Goal: Find specific page/section: Find specific page/section

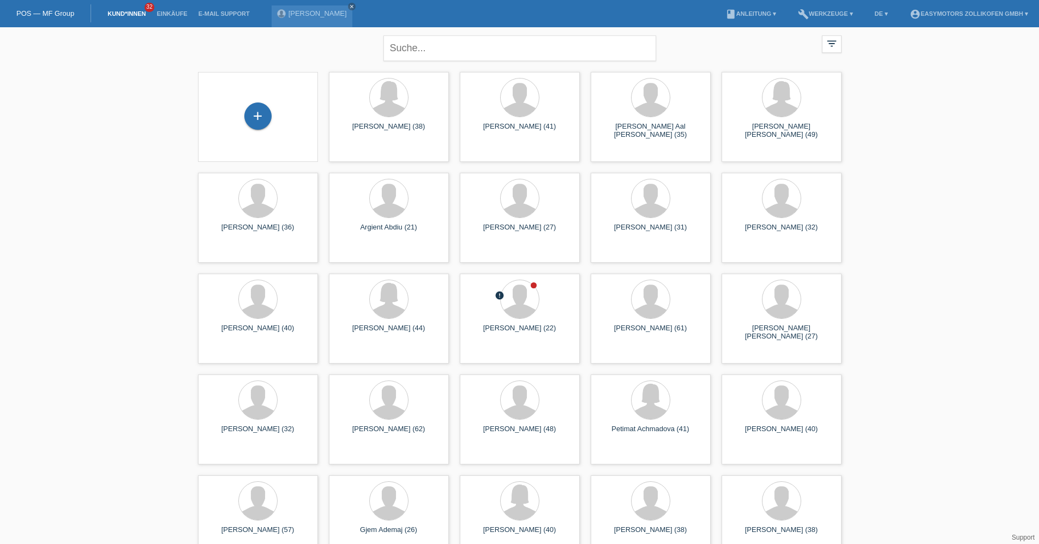
click at [175, 17] on li "Einkäufe" at bounding box center [171, 14] width 41 height 28
click at [175, 15] on link "Einkäufe" at bounding box center [171, 13] width 41 height 7
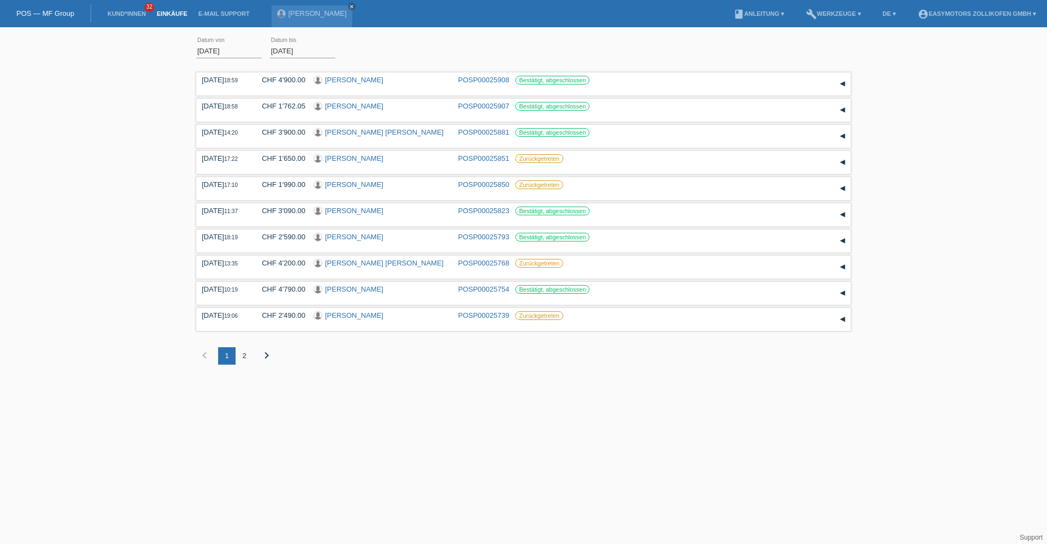
click at [363, 71] on div "[DATE] 18:59 CHF 4'900.00 [PERSON_NAME] POSP00025908 Datum" at bounding box center [523, 225] width 654 height 311
click at [363, 76] on link "[PERSON_NAME]" at bounding box center [354, 80] width 58 height 8
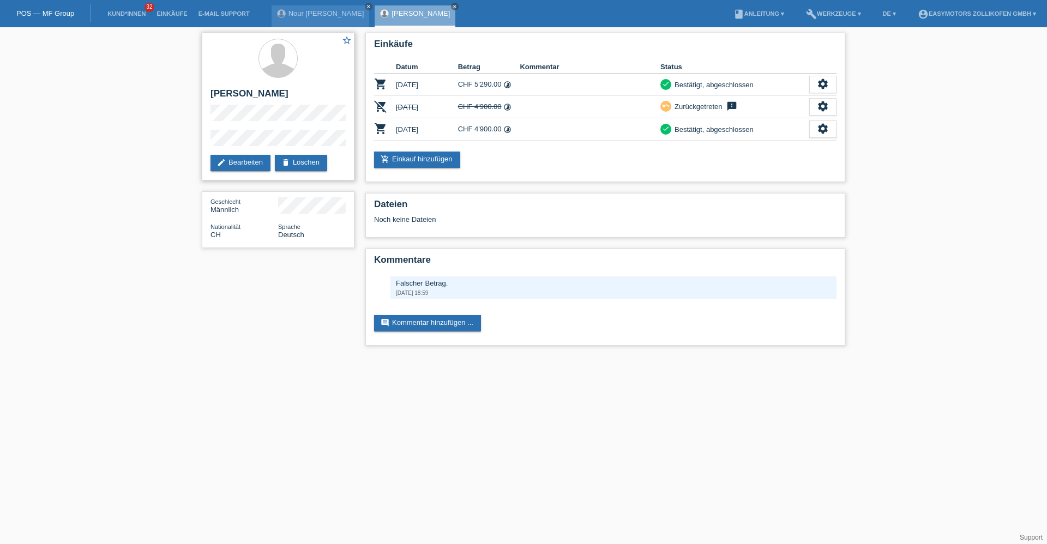
click at [342, 120] on div "star_border [PERSON_NAME] edit Bearbeiten delete Löschen Geschlecht Männlich Na…" at bounding box center [523, 191] width 654 height 329
click at [172, 7] on li "Einkäufe" at bounding box center [171, 14] width 41 height 28
click at [171, 11] on link "Einkäufe" at bounding box center [171, 13] width 41 height 7
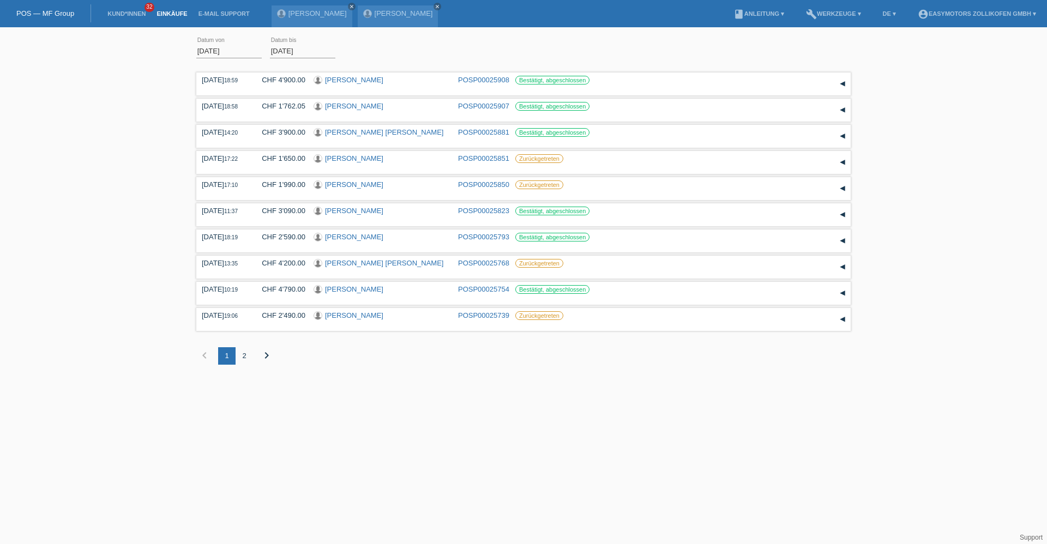
click at [243, 357] on div "2" at bounding box center [244, 355] width 17 height 17
